Goal: Task Accomplishment & Management: Manage account settings

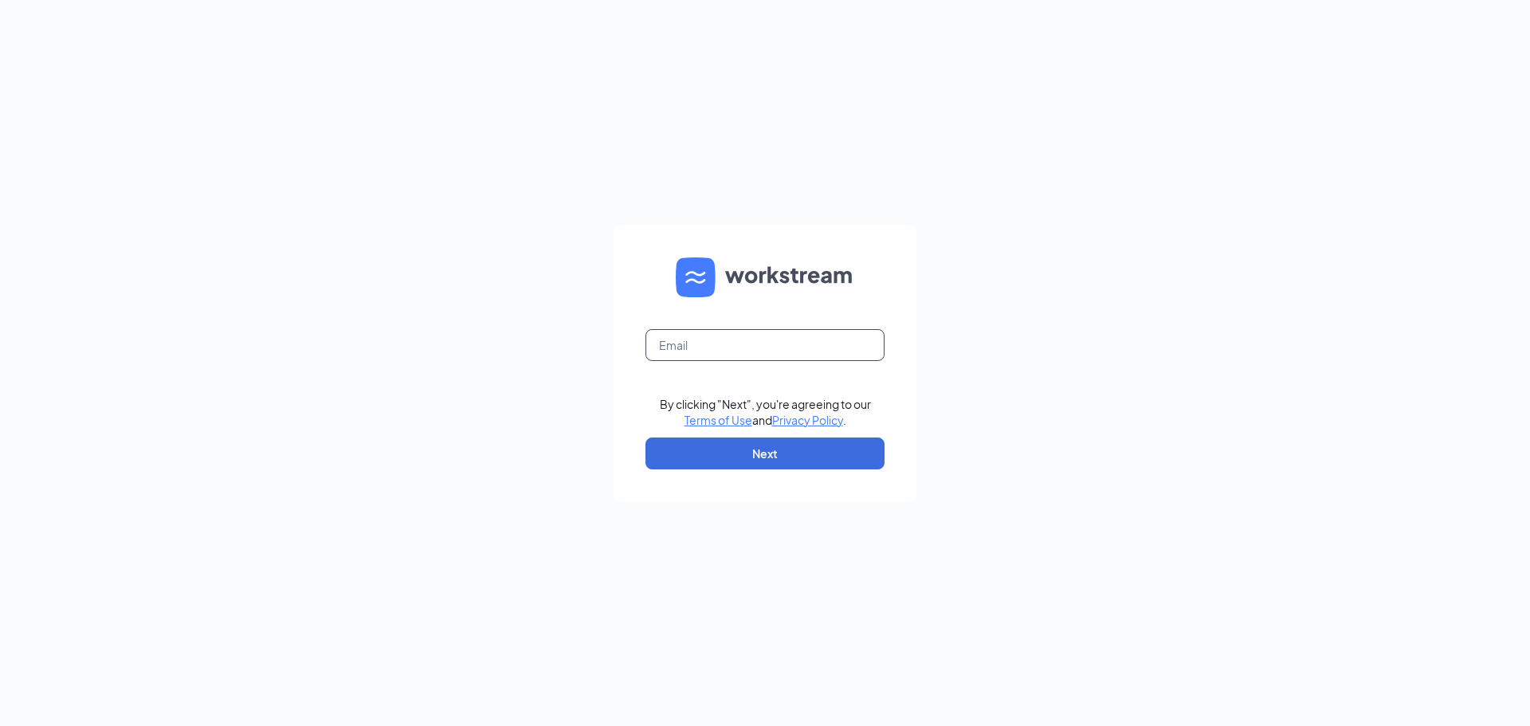
click at [764, 350] on input "text" at bounding box center [764, 345] width 239 height 32
type input "[PERSON_NAME][EMAIL_ADDRESS][DOMAIN_NAME]"
click at [573, 383] on div "[PERSON_NAME][EMAIL_ADDRESS][DOMAIN_NAME] By clicking "Next", you're agreeing t…" at bounding box center [765, 363] width 1530 height 726
click at [776, 454] on button "Next" at bounding box center [764, 453] width 239 height 32
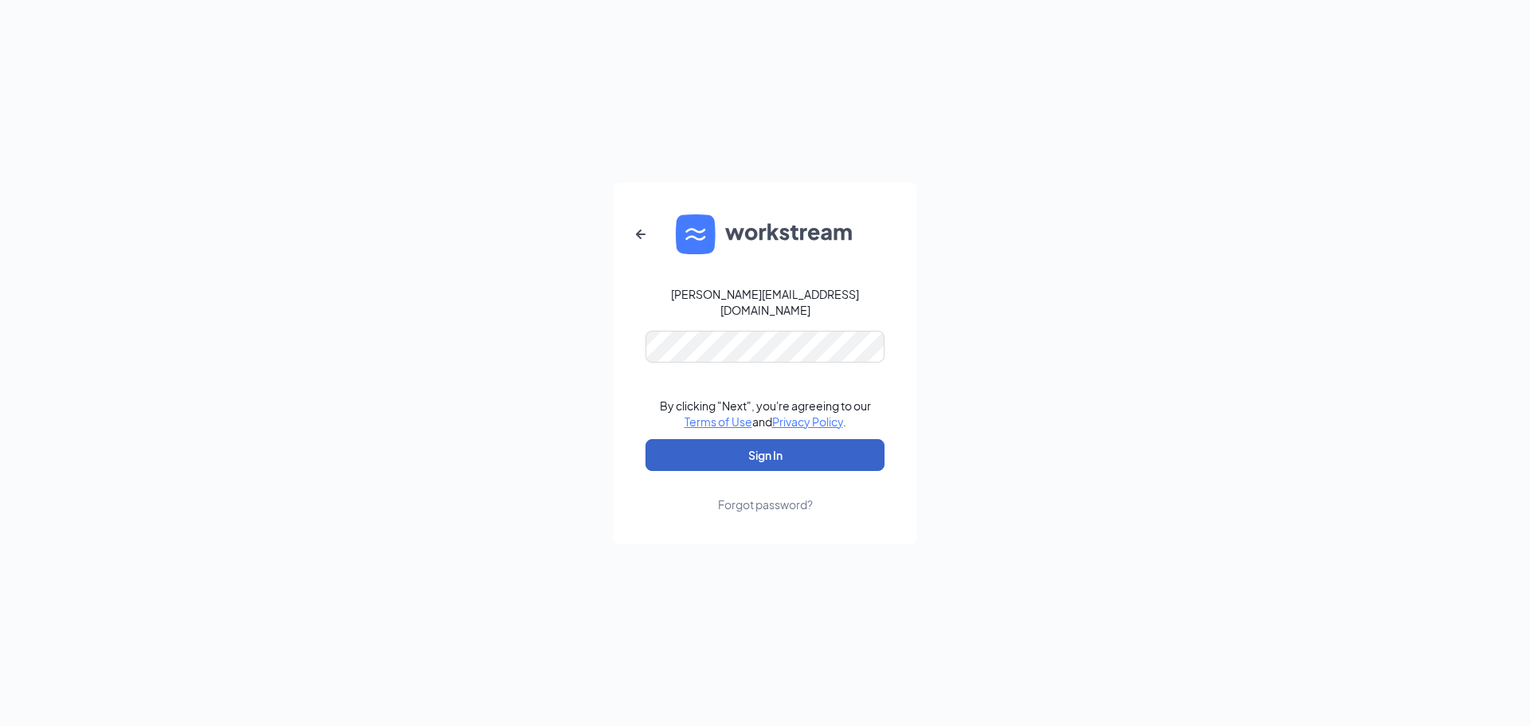
click at [763, 444] on button "Sign In" at bounding box center [764, 455] width 239 height 32
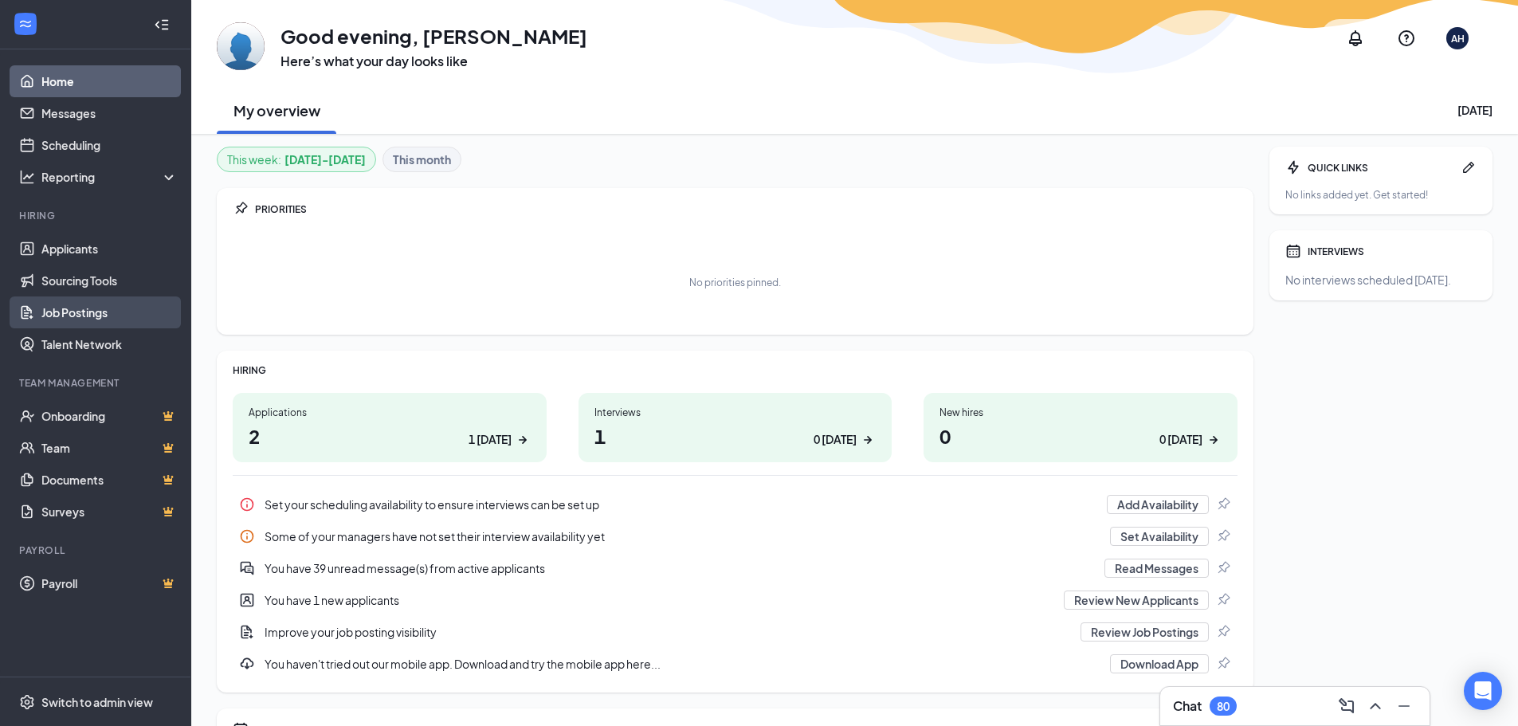
click at [77, 314] on link "Job Postings" at bounding box center [109, 312] width 136 height 32
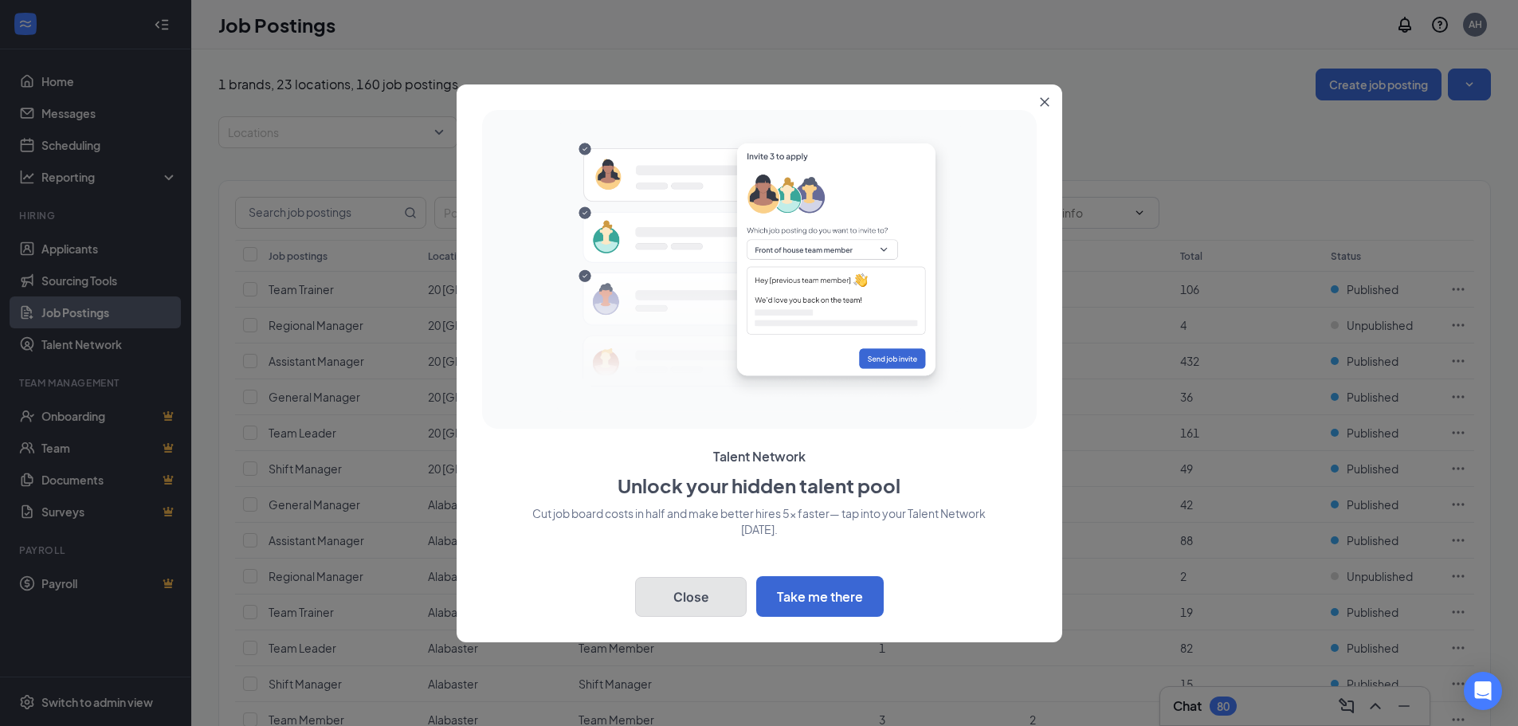
click at [690, 596] on button "Close" at bounding box center [691, 597] width 112 height 40
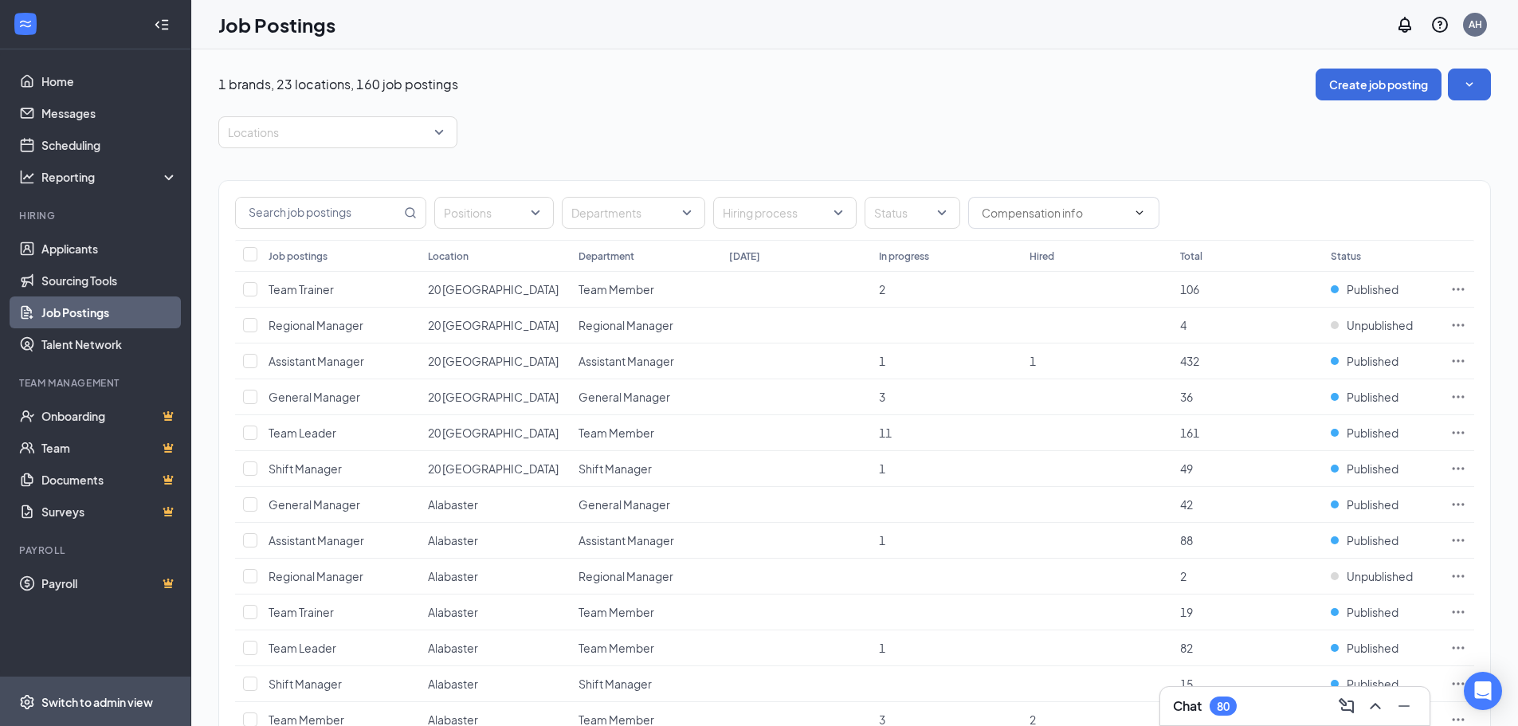
click at [91, 702] on div "Switch to admin view" at bounding box center [97, 702] width 112 height 16
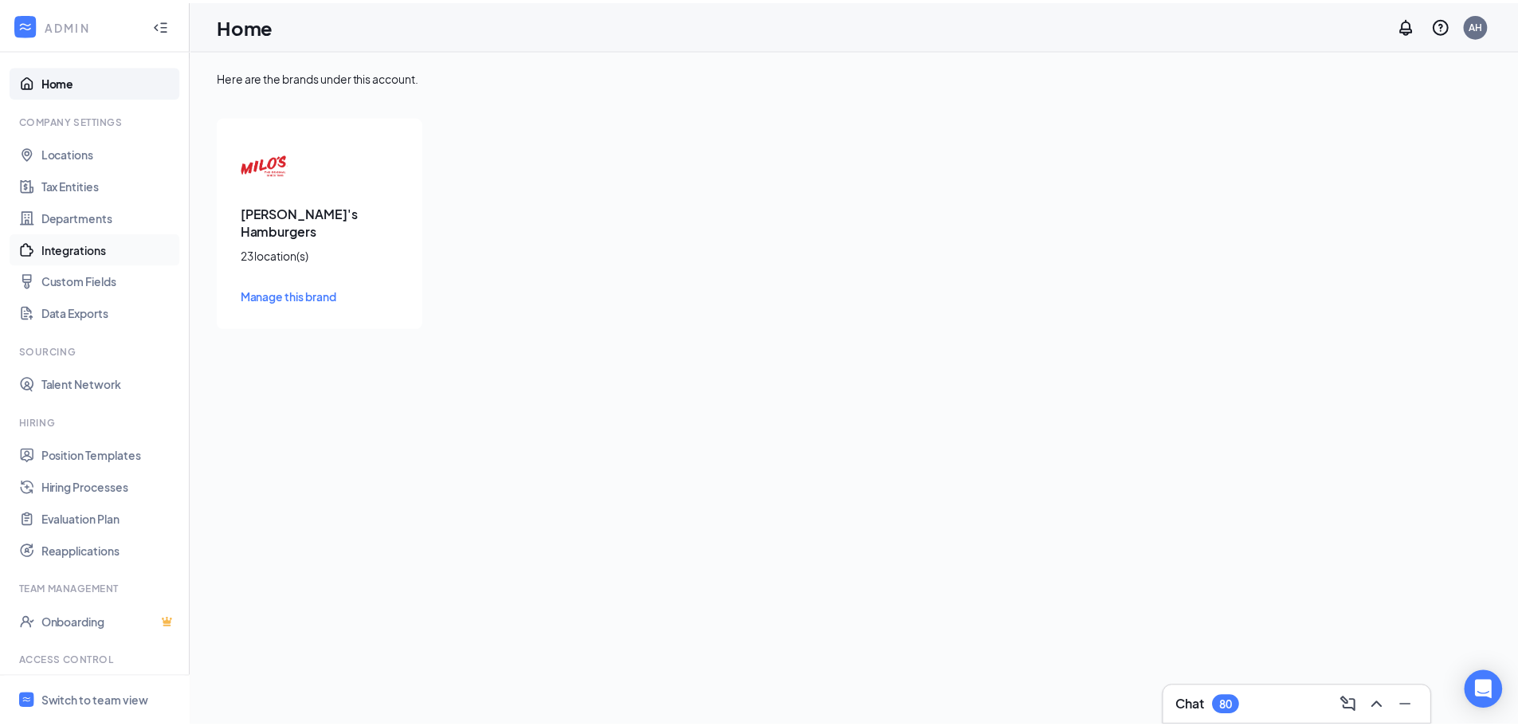
scroll to position [73, 0]
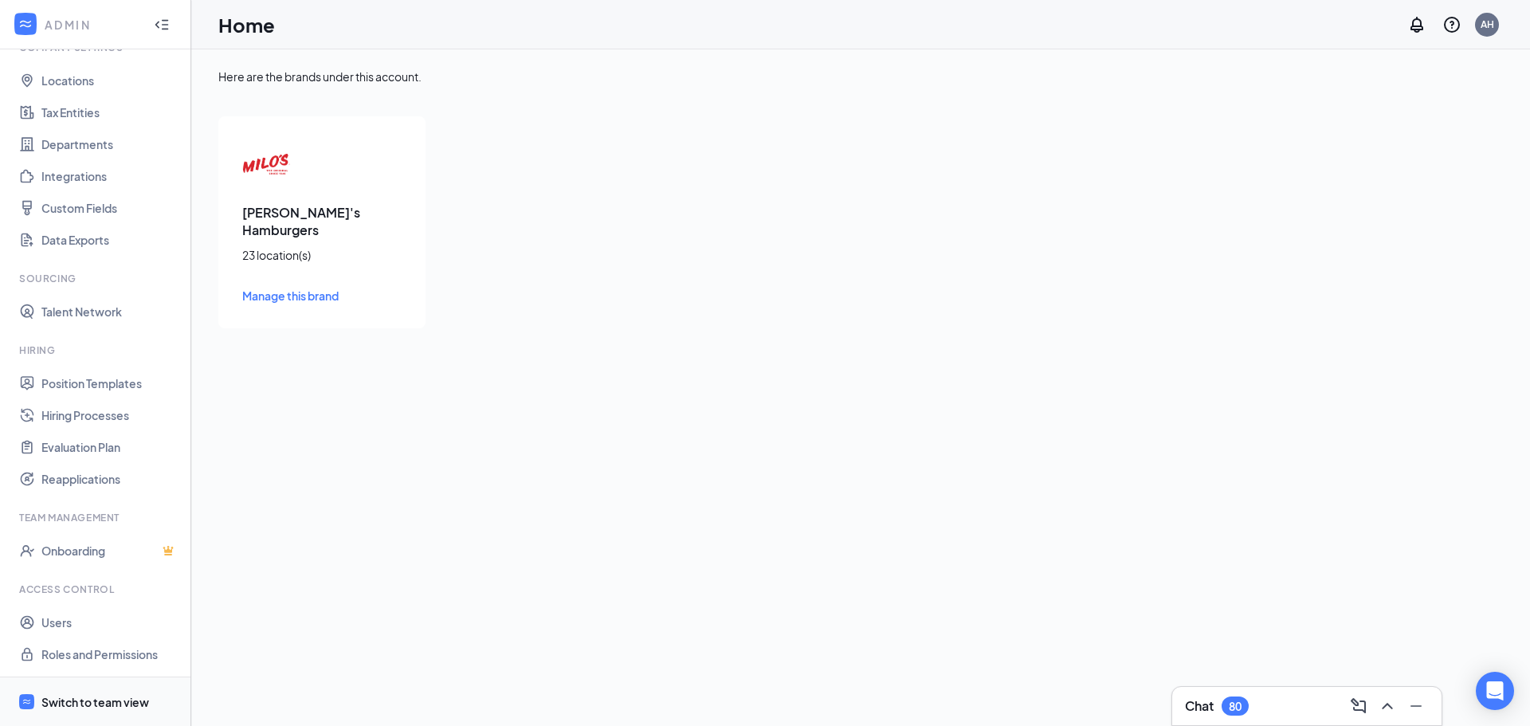
click at [85, 699] on div "Switch to team view" at bounding box center [95, 702] width 108 height 16
